Goal: Task Accomplishment & Management: Use online tool/utility

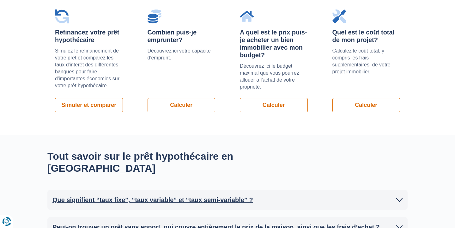
scroll to position [486, 0]
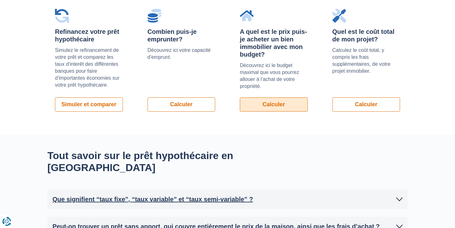
click at [272, 101] on link "Calculer" at bounding box center [274, 104] width 68 height 14
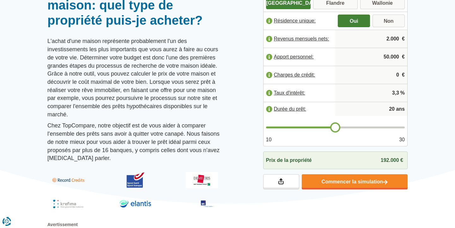
scroll to position [76, 0]
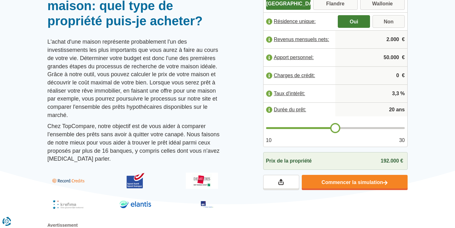
type input "21"
type input "22"
type input "23"
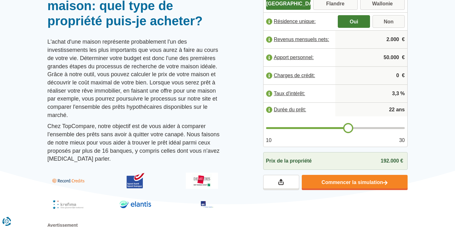
type input "23"
type input "24"
type input "25"
drag, startPoint x: 337, startPoint y: 128, endPoint x: 365, endPoint y: 128, distance: 27.8
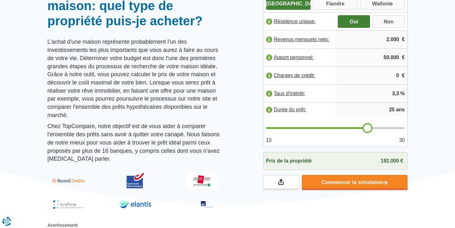
type input "25"
click at [365, 128] on input "range" at bounding box center [335, 128] width 139 height 2
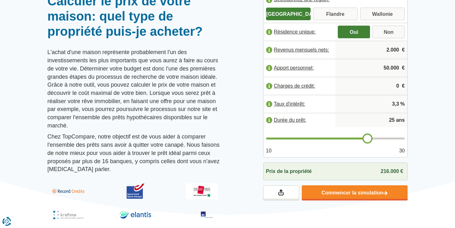
scroll to position [64, 0]
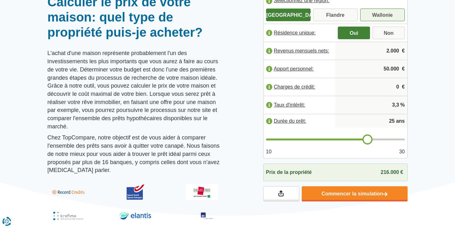
click at [382, 13] on label "Wallonie" at bounding box center [382, 15] width 45 height 13
click at [382, 13] on input "Wallonie" at bounding box center [382, 15] width 45 height 11
radio input "true"
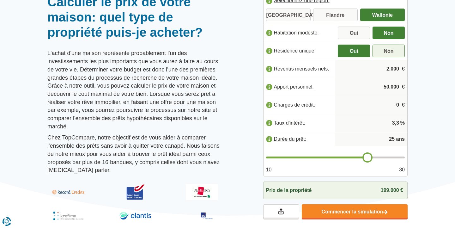
click at [388, 49] on label "Non" at bounding box center [388, 51] width 32 height 13
click at [388, 49] on input "Non" at bounding box center [388, 51] width 32 height 11
radio input "true"
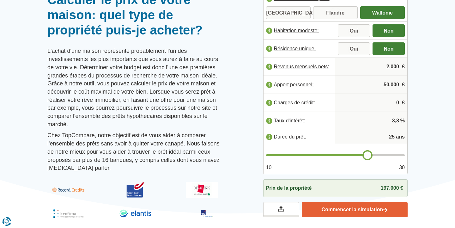
click at [399, 205] on link "Commencer la simulation" at bounding box center [354, 209] width 106 height 15
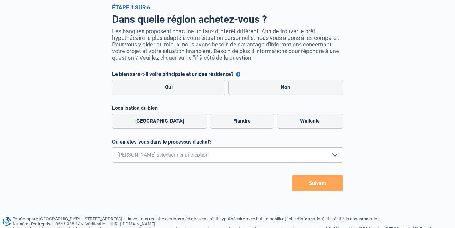
scroll to position [37, 0]
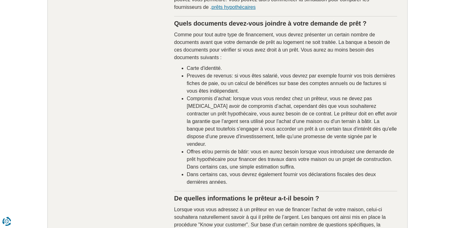
scroll to position [627, 0]
